Goal: Task Accomplishment & Management: Manage account settings

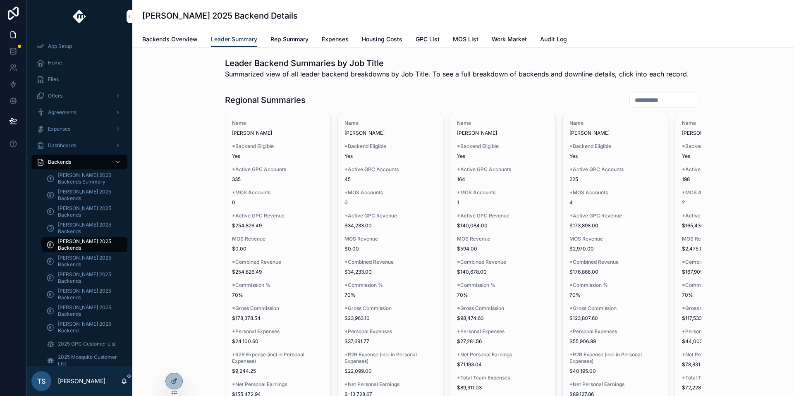
scroll to position [1498, 0]
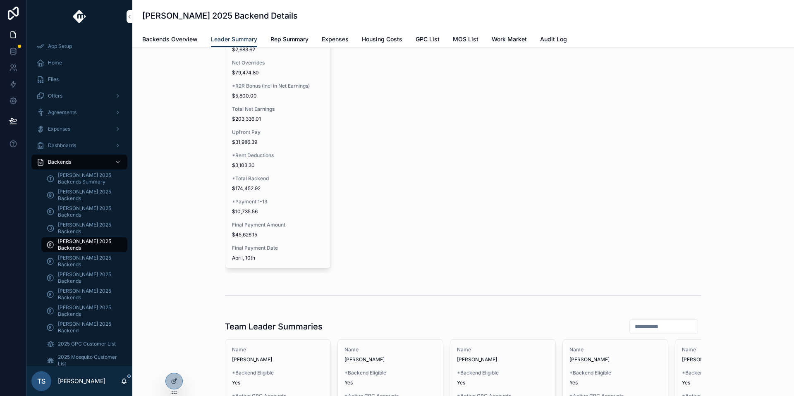
click at [0, 0] on icon at bounding box center [0, 0] width 0 height 0
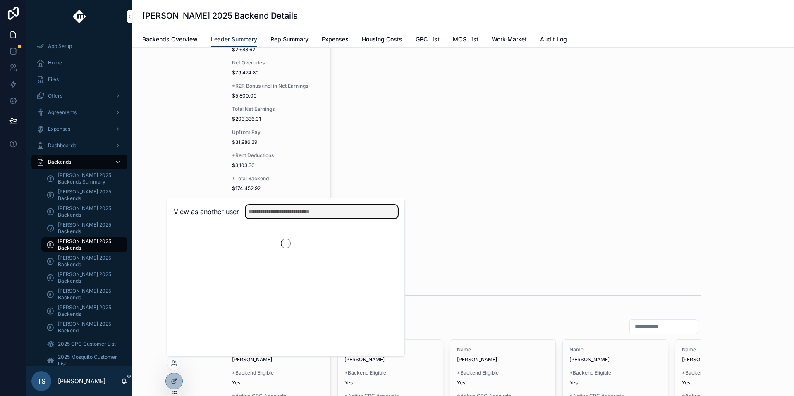
click at [260, 210] on input "text" at bounding box center [322, 211] width 152 height 13
type input "*******"
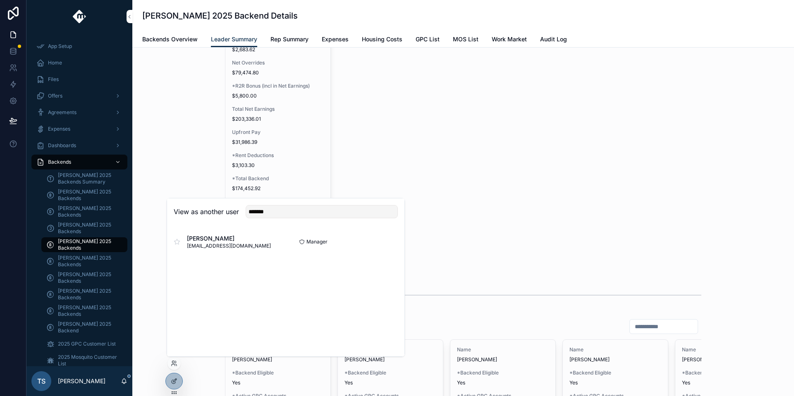
click at [0, 0] on button "Select" at bounding box center [0, 0] width 0 height 0
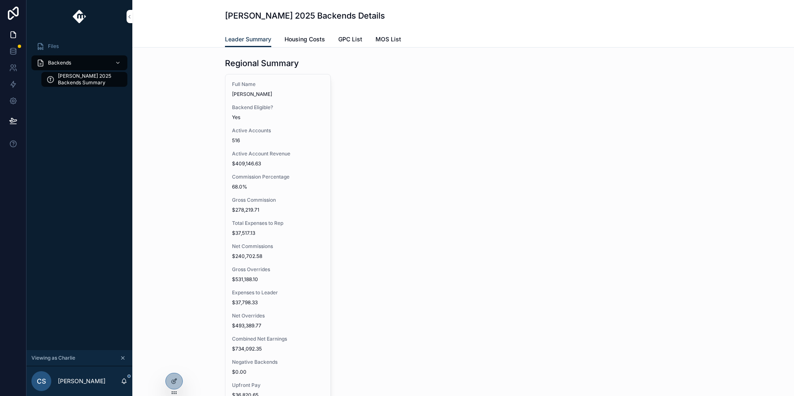
click at [89, 87] on div "[PERSON_NAME] 2025 Backends Summary" at bounding box center [84, 79] width 96 height 17
click at [89, 81] on span "[PERSON_NAME] 2025 Backends Summary" at bounding box center [88, 79] width 61 height 13
click at [62, 46] on div "Files" at bounding box center [79, 46] width 86 height 13
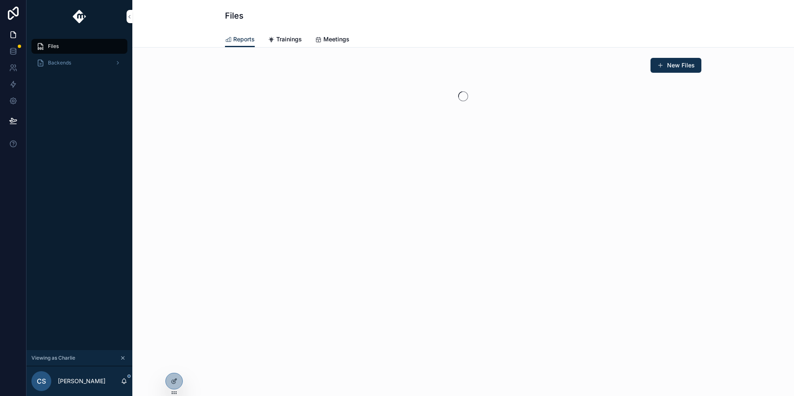
click at [78, 68] on div "Backends" at bounding box center [79, 62] width 86 height 13
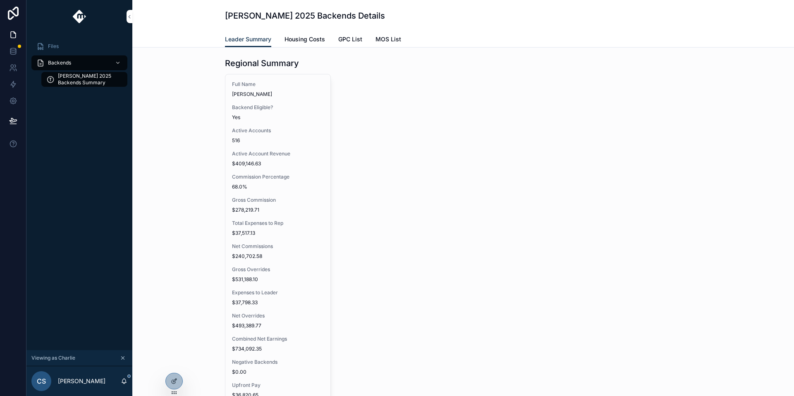
click at [86, 85] on span "[PERSON_NAME] 2025 Backends Summary" at bounding box center [88, 79] width 61 height 13
click at [304, 44] on link "Housing Costs" at bounding box center [305, 40] width 41 height 17
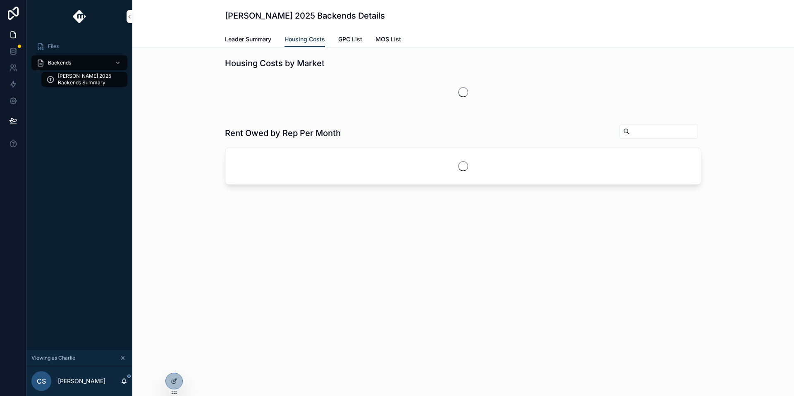
click at [344, 43] on span "GPC List" at bounding box center [350, 39] width 24 height 8
click at [253, 38] on span "Leader Summary" at bounding box center [248, 39] width 46 height 8
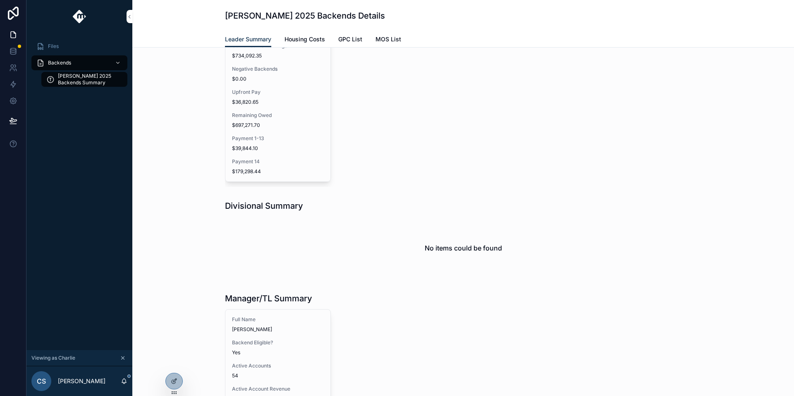
scroll to position [440, 0]
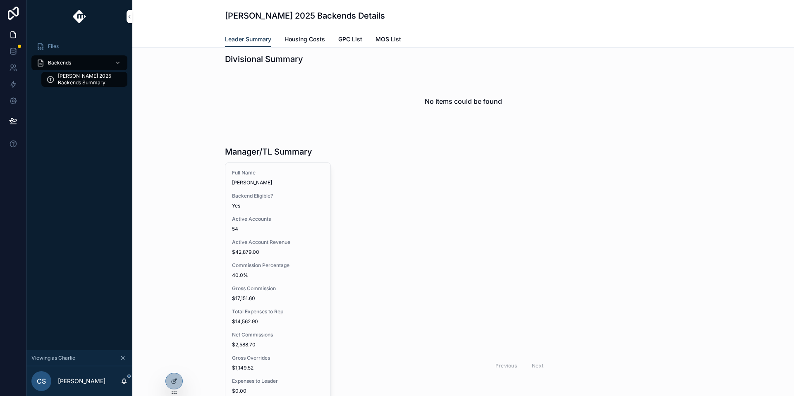
click at [0, 0] on icon at bounding box center [0, 0] width 0 height 0
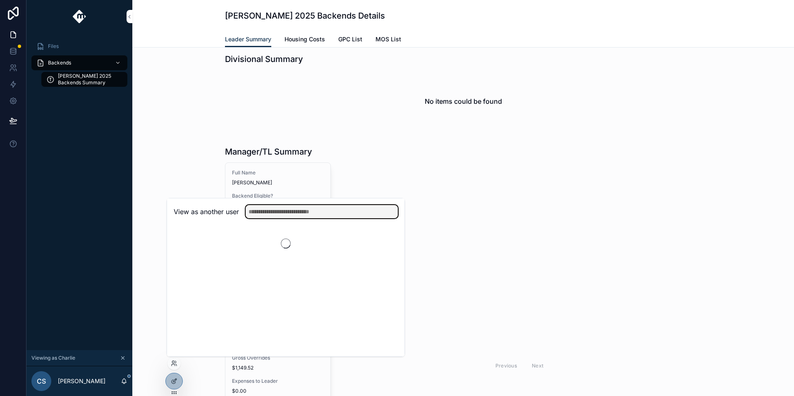
click at [253, 207] on input "text" at bounding box center [322, 211] width 152 height 13
click at [309, 215] on input "****" at bounding box center [322, 211] width 152 height 13
type input "****"
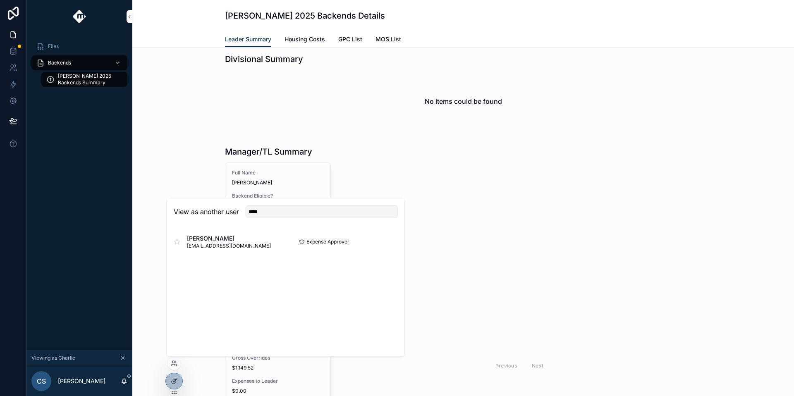
click at [0, 0] on button "Select" at bounding box center [0, 0] width 0 height 0
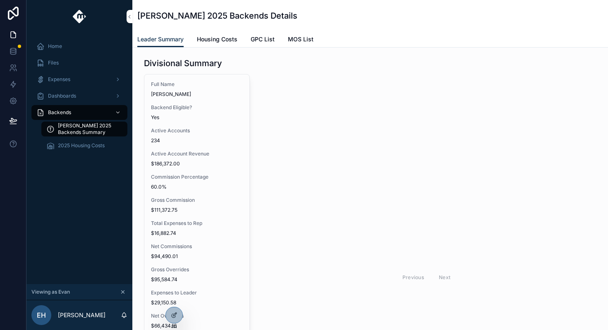
click at [0, 0] on icon at bounding box center [0, 0] width 0 height 0
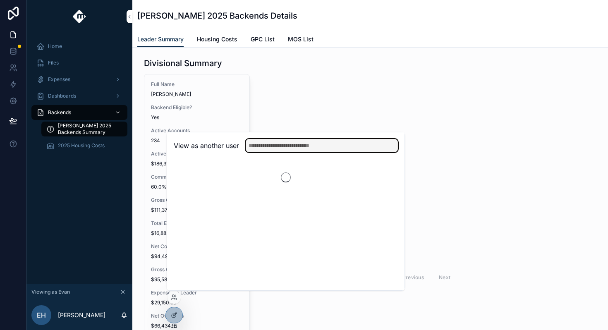
click at [261, 148] on input "text" at bounding box center [322, 145] width 152 height 13
type input "****"
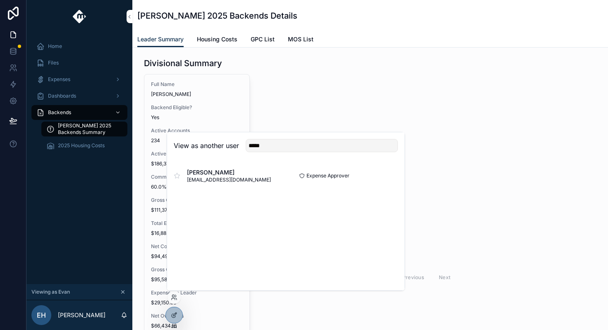
click at [0, 0] on button "Select" at bounding box center [0, 0] width 0 height 0
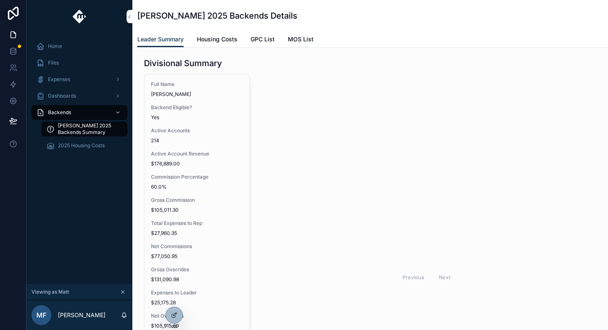
scroll to position [1, 0]
click at [14, 47] on icon at bounding box center [13, 51] width 8 height 8
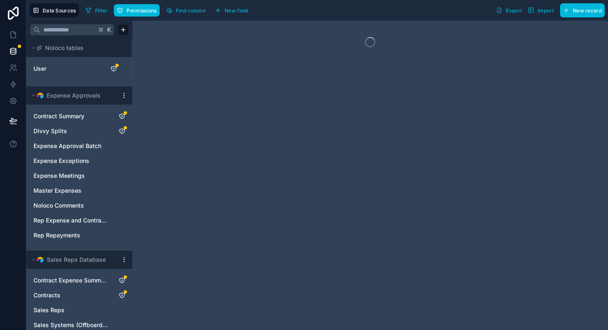
click at [77, 69] on link "User" at bounding box center [66, 69] width 67 height 8
click at [80, 70] on link "User" at bounding box center [66, 69] width 67 height 8
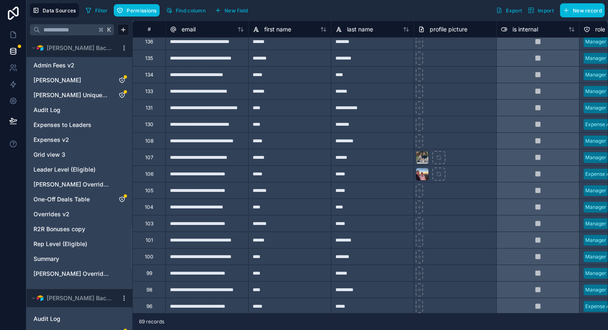
scroll to position [183, 0]
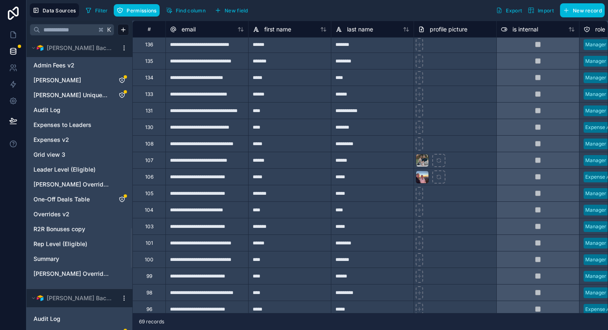
click at [327, 32] on div "first name" at bounding box center [290, 29] width 82 height 10
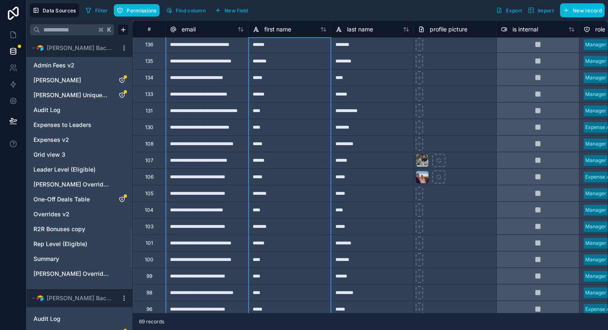
click at [322, 28] on icon at bounding box center [322, 29] width 2 height 4
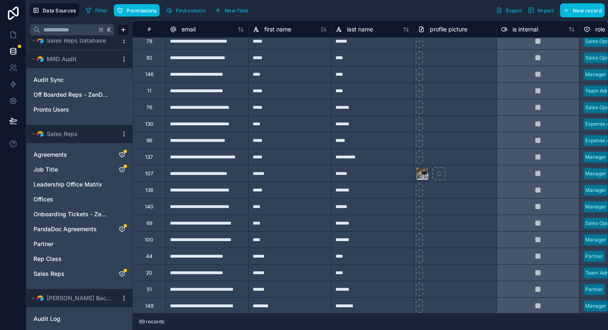
scroll to position [1380, 0]
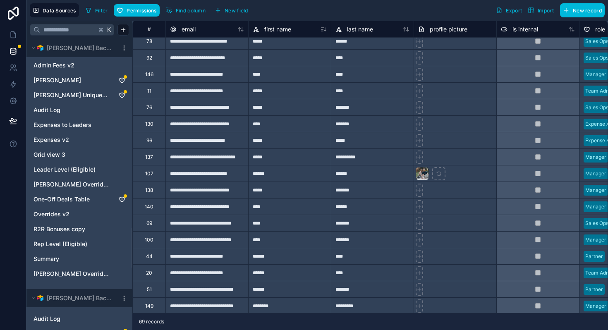
click at [282, 125] on div "****" at bounding box center [289, 123] width 83 height 17
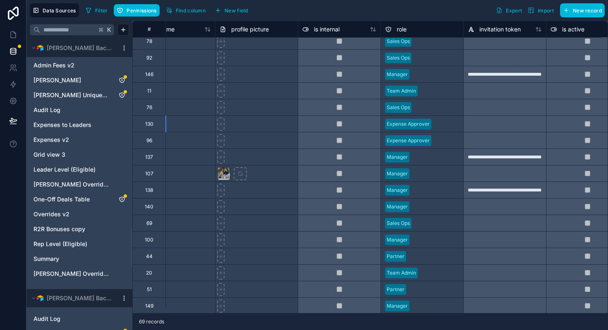
scroll to position [650, 128]
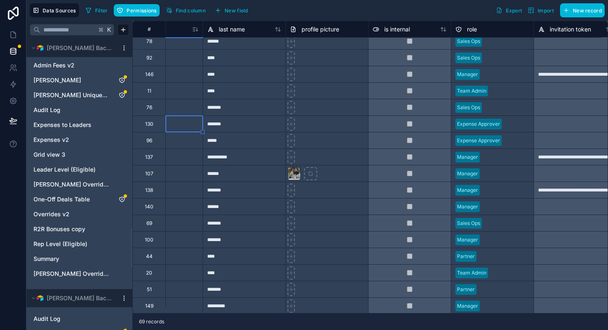
click at [504, 120] on div "Expense Approver" at bounding box center [492, 124] width 82 height 12
click at [491, 122] on div at bounding box center [508, 124] width 41 height 8
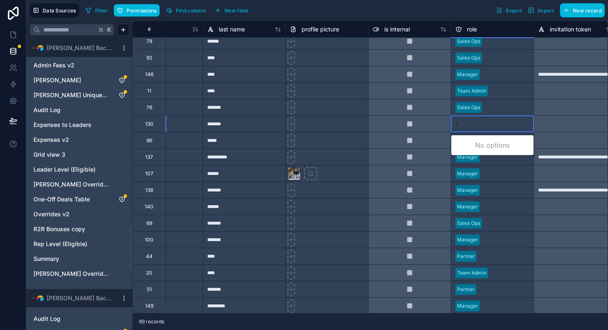
type input "**"
click at [473, 121] on div "Select a role" at bounding box center [492, 124] width 82 height 12
type input "*"
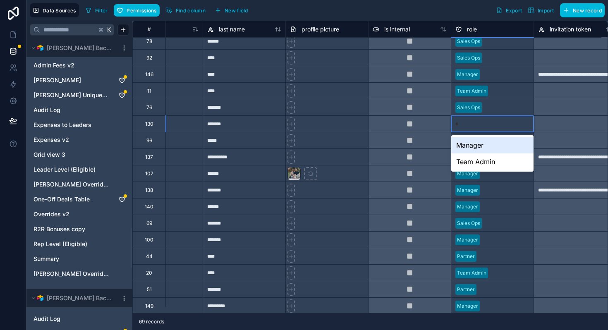
click at [475, 141] on div "Manager" at bounding box center [492, 145] width 82 height 17
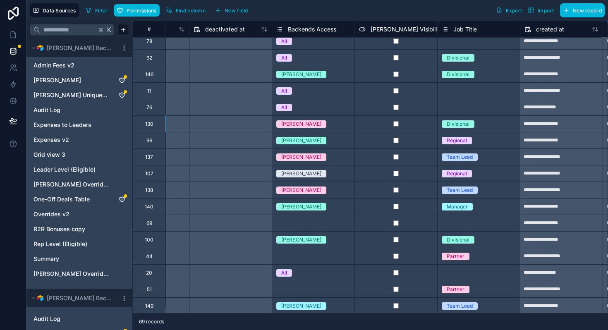
scroll to position [650, 757]
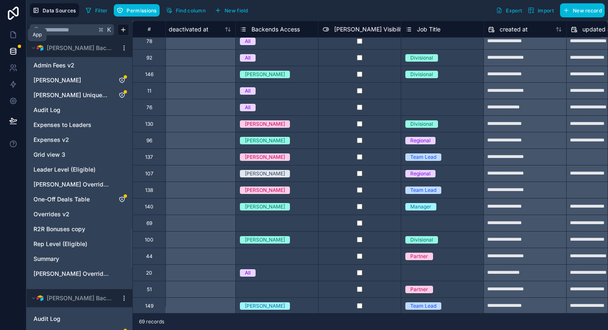
click at [5, 33] on link at bounding box center [13, 34] width 26 height 17
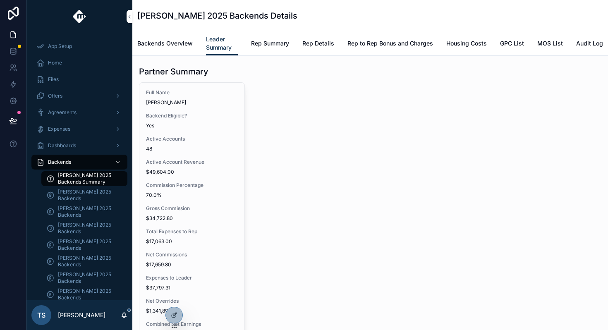
click at [271, 48] on link "Rep Summary" at bounding box center [270, 44] width 38 height 17
